Goal: Go to known website: Access a specific website the user already knows

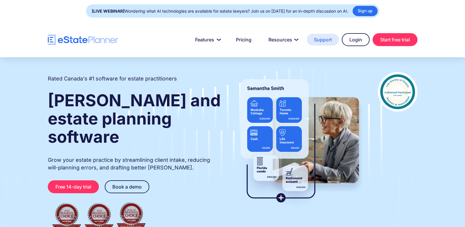
click at [317, 39] on link "Support" at bounding box center [323, 40] width 32 height 12
click at [321, 37] on link "Support" at bounding box center [323, 40] width 32 height 12
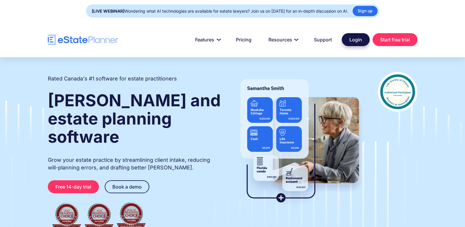
click at [349, 41] on link "Login" at bounding box center [356, 39] width 28 height 13
